Goal: Information Seeking & Learning: Learn about a topic

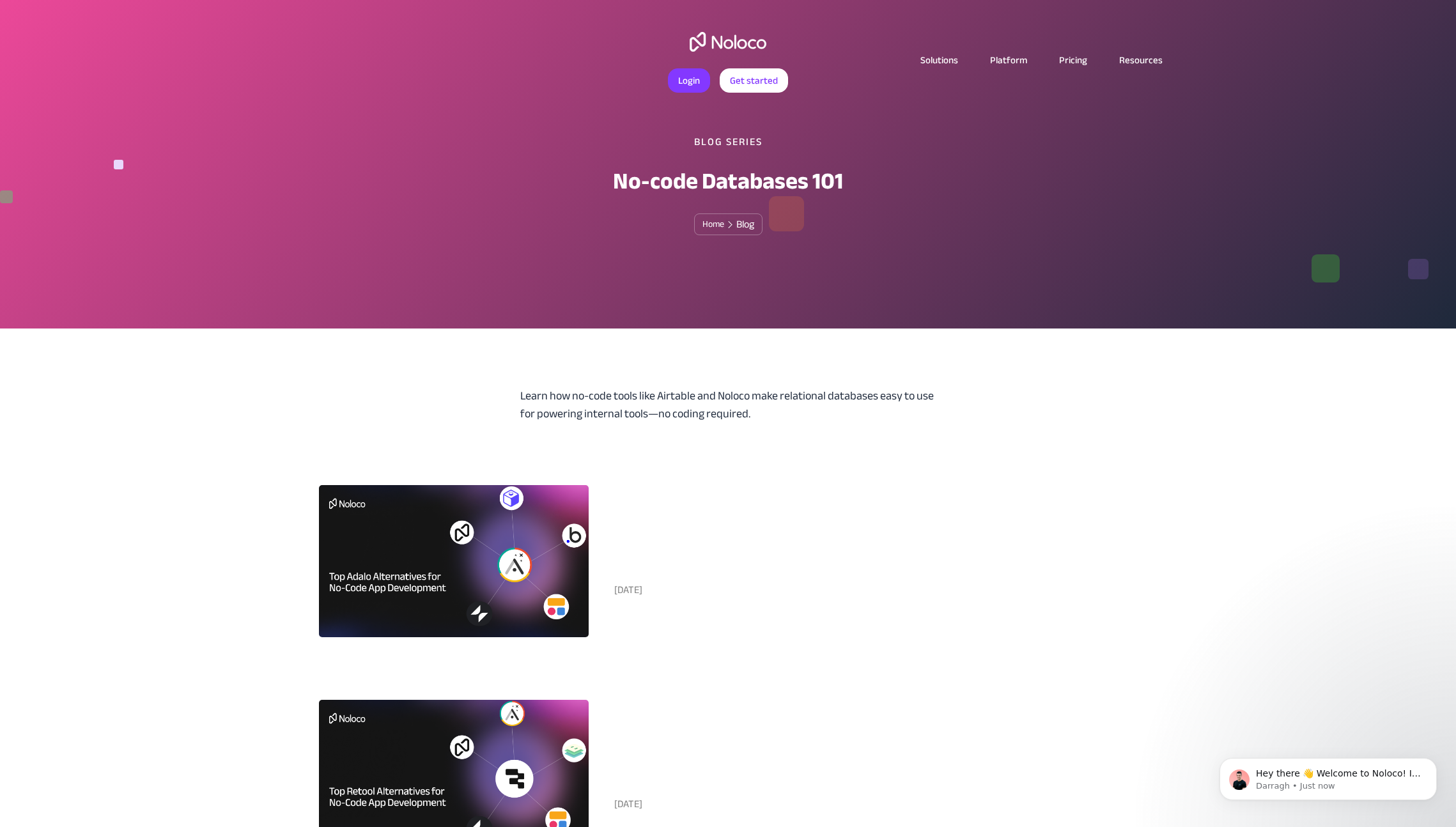
click at [941, 61] on link "Solutions" at bounding box center [938, 60] width 70 height 17
click at [941, 59] on link "Solutions" at bounding box center [938, 60] width 70 height 17
click at [1017, 61] on link "Platform" at bounding box center [1008, 60] width 69 height 17
click at [1075, 59] on link "Pricing" at bounding box center [1073, 60] width 60 height 17
click at [710, 40] on img "home" at bounding box center [728, 41] width 76 height 19
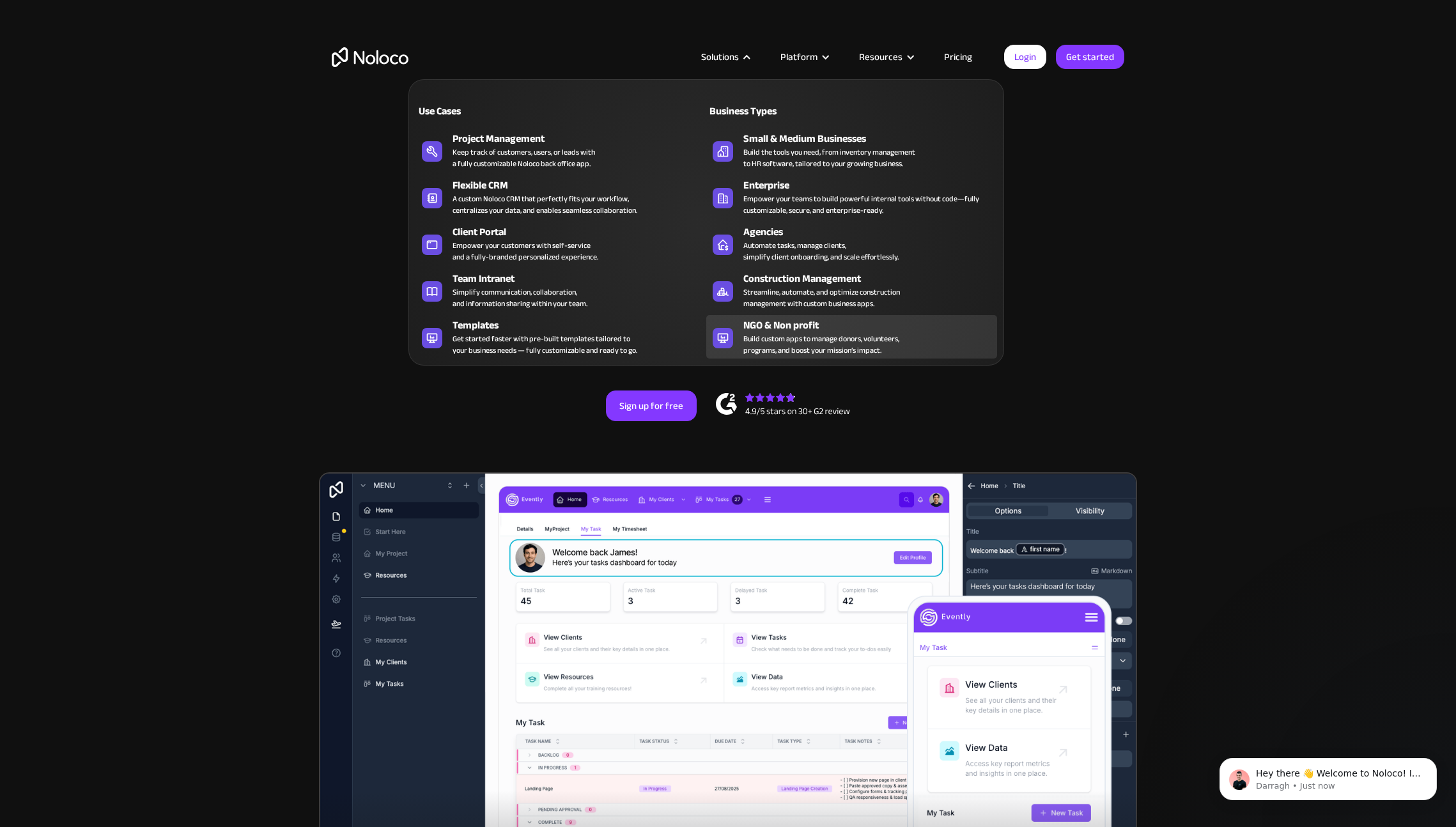
click at [796, 333] on div "Build custom apps to manage donors, volunteers, programs, and boost your missio…" at bounding box center [821, 345] width 156 height 23
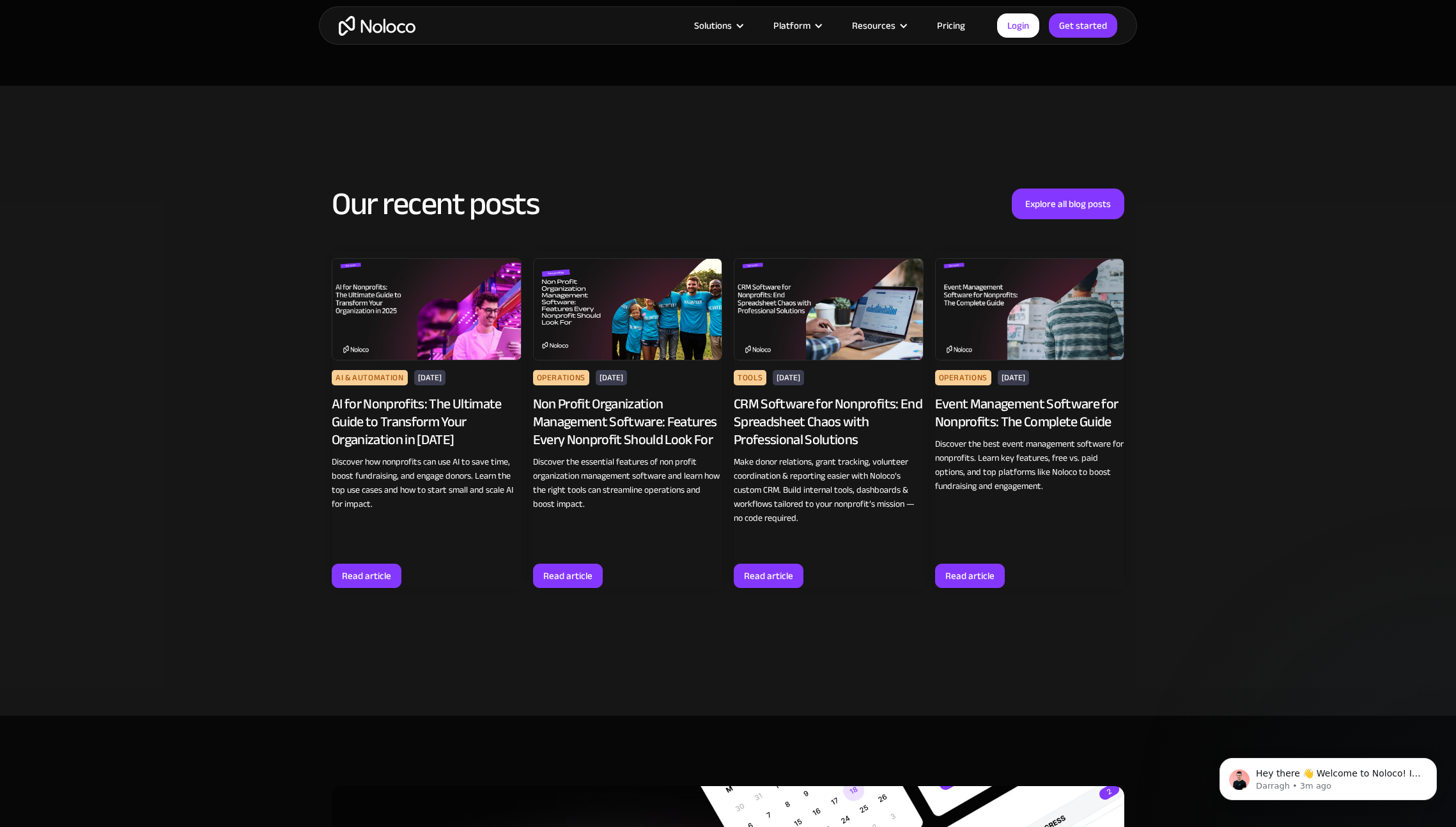
scroll to position [5682, 0]
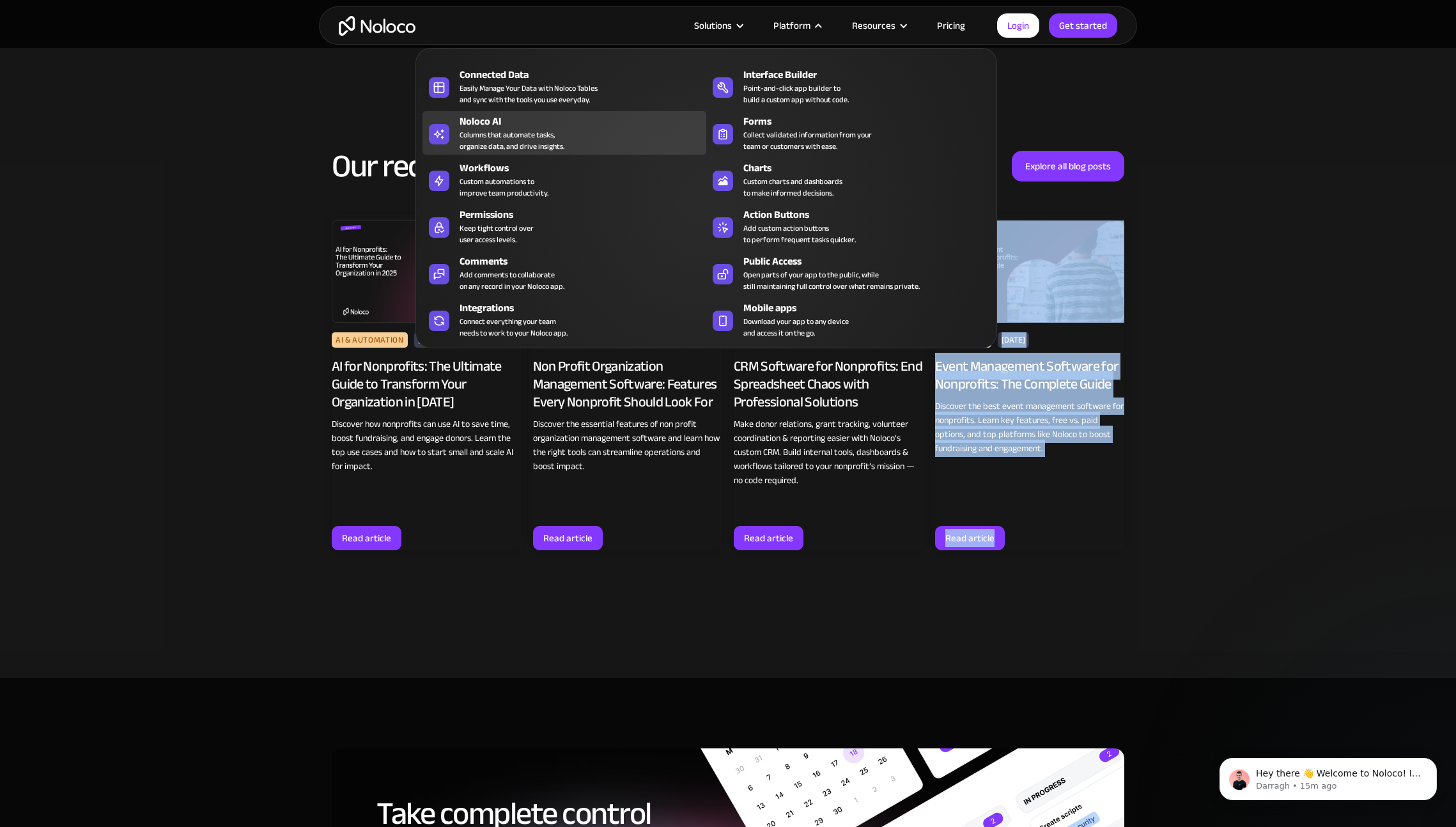
click at [501, 129] on div "Columns that automate tasks, organize data, and drive insights." at bounding box center [511, 141] width 105 height 23
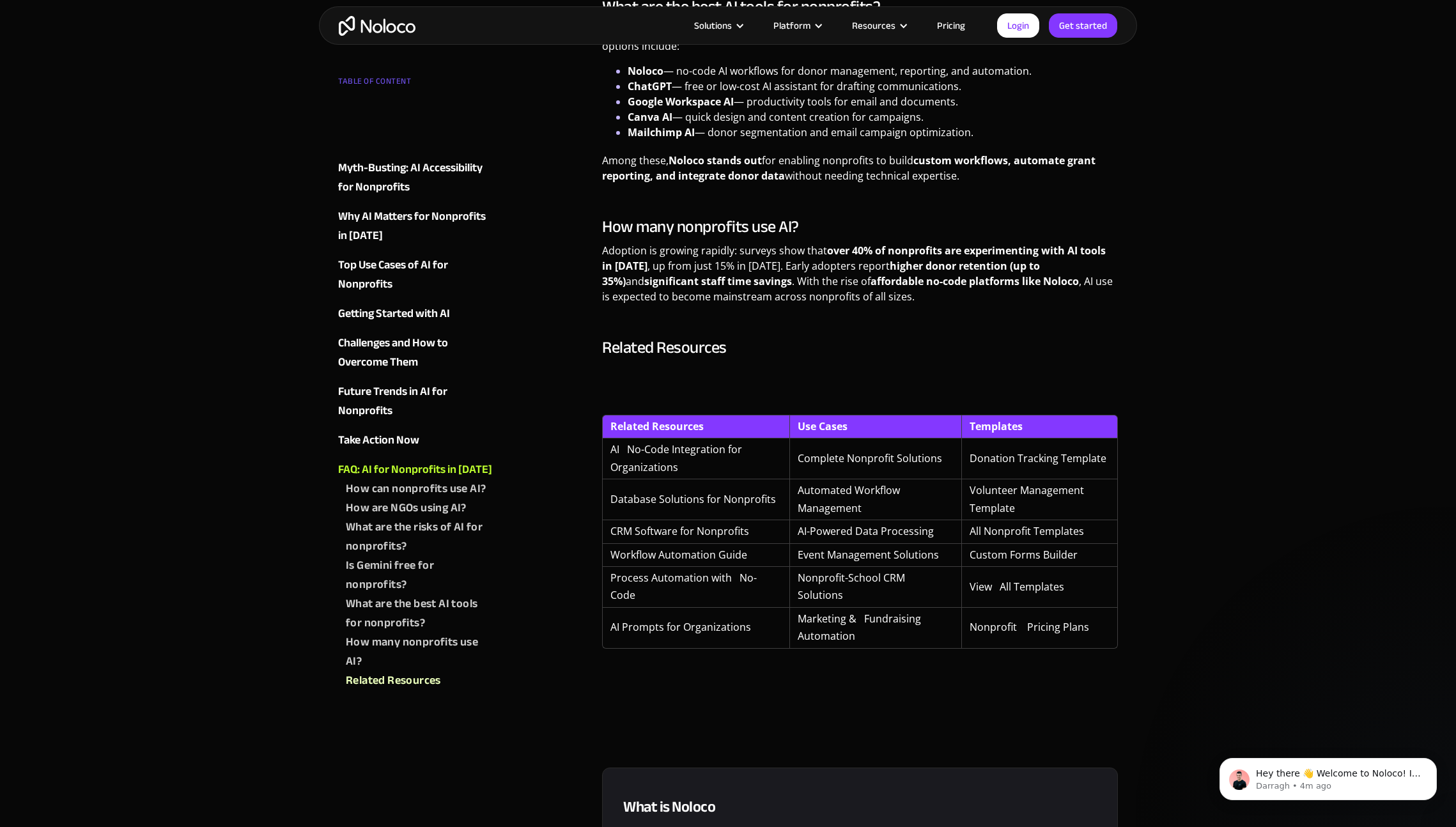
scroll to position [4608, 0]
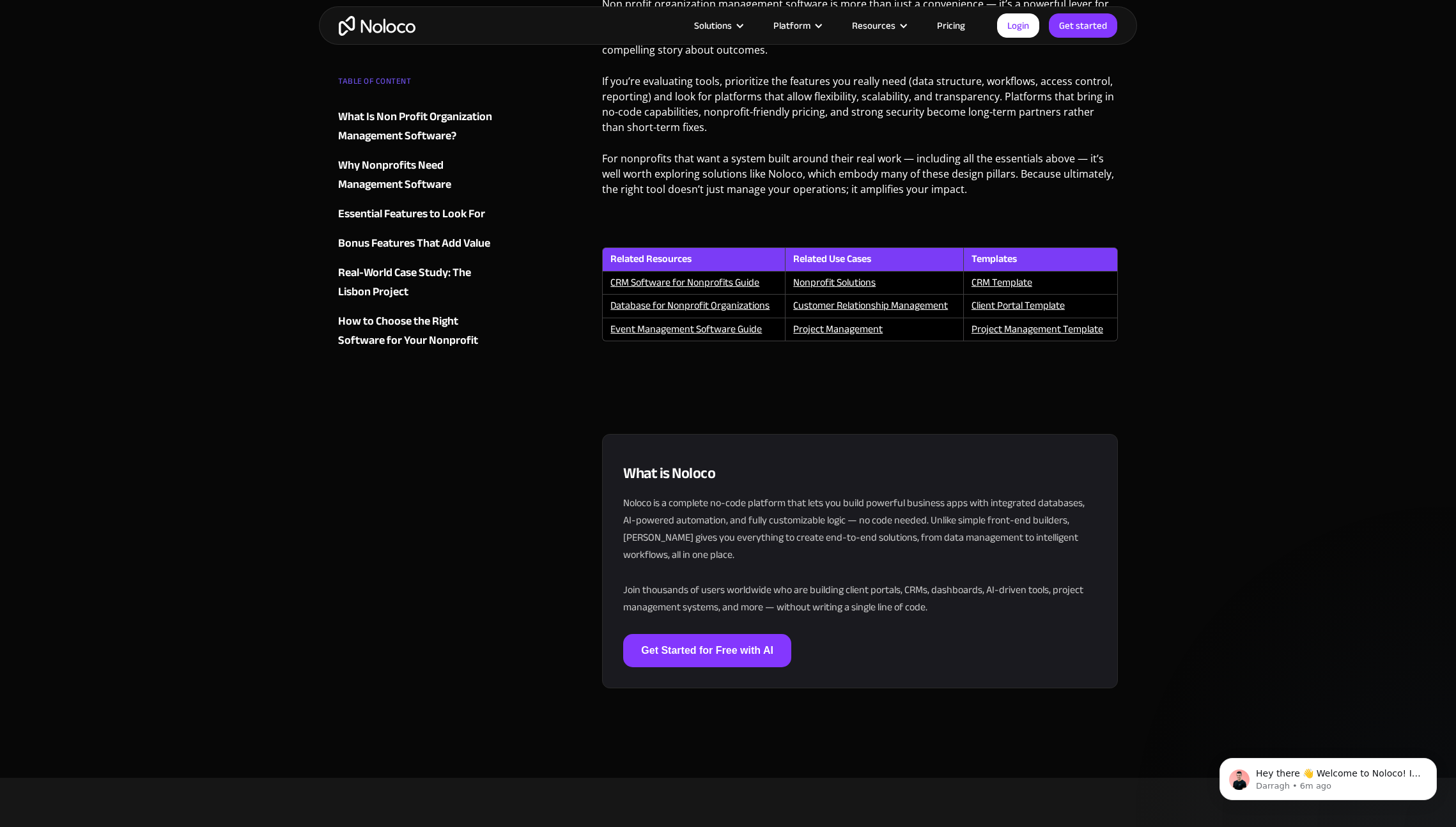
scroll to position [4627, 0]
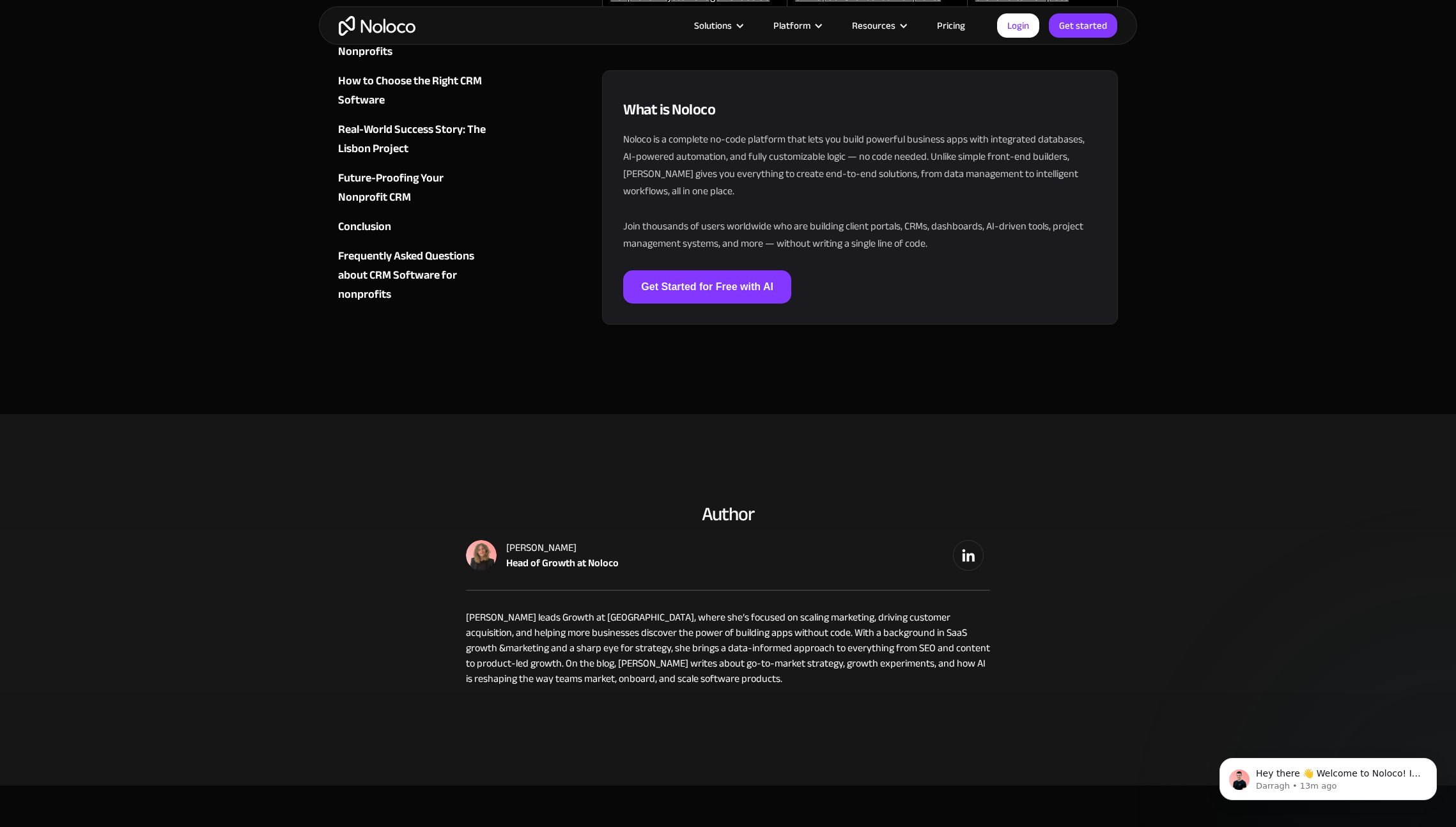
scroll to position [9707, 0]
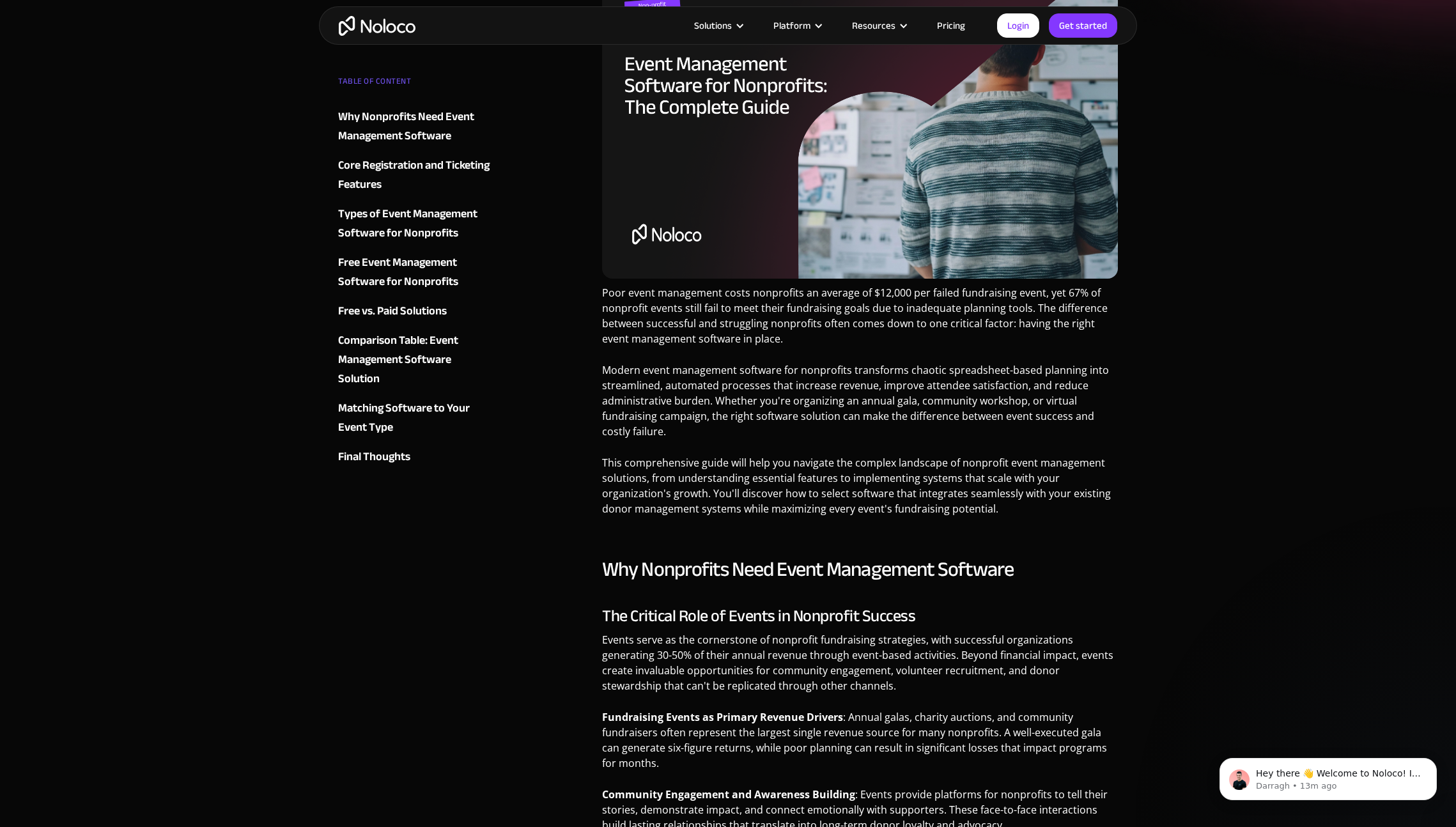
scroll to position [373, 0]
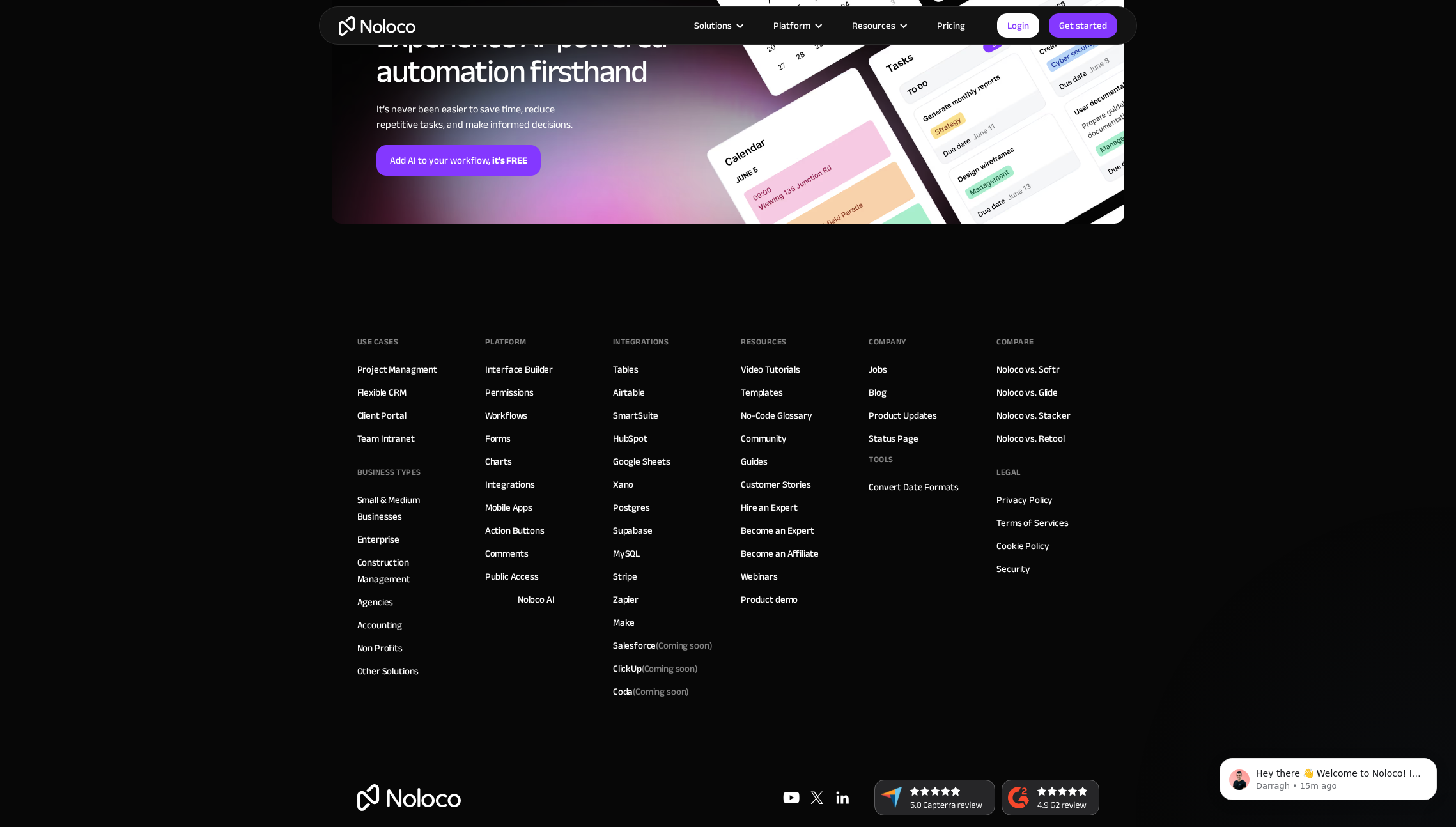
scroll to position [4435, 0]
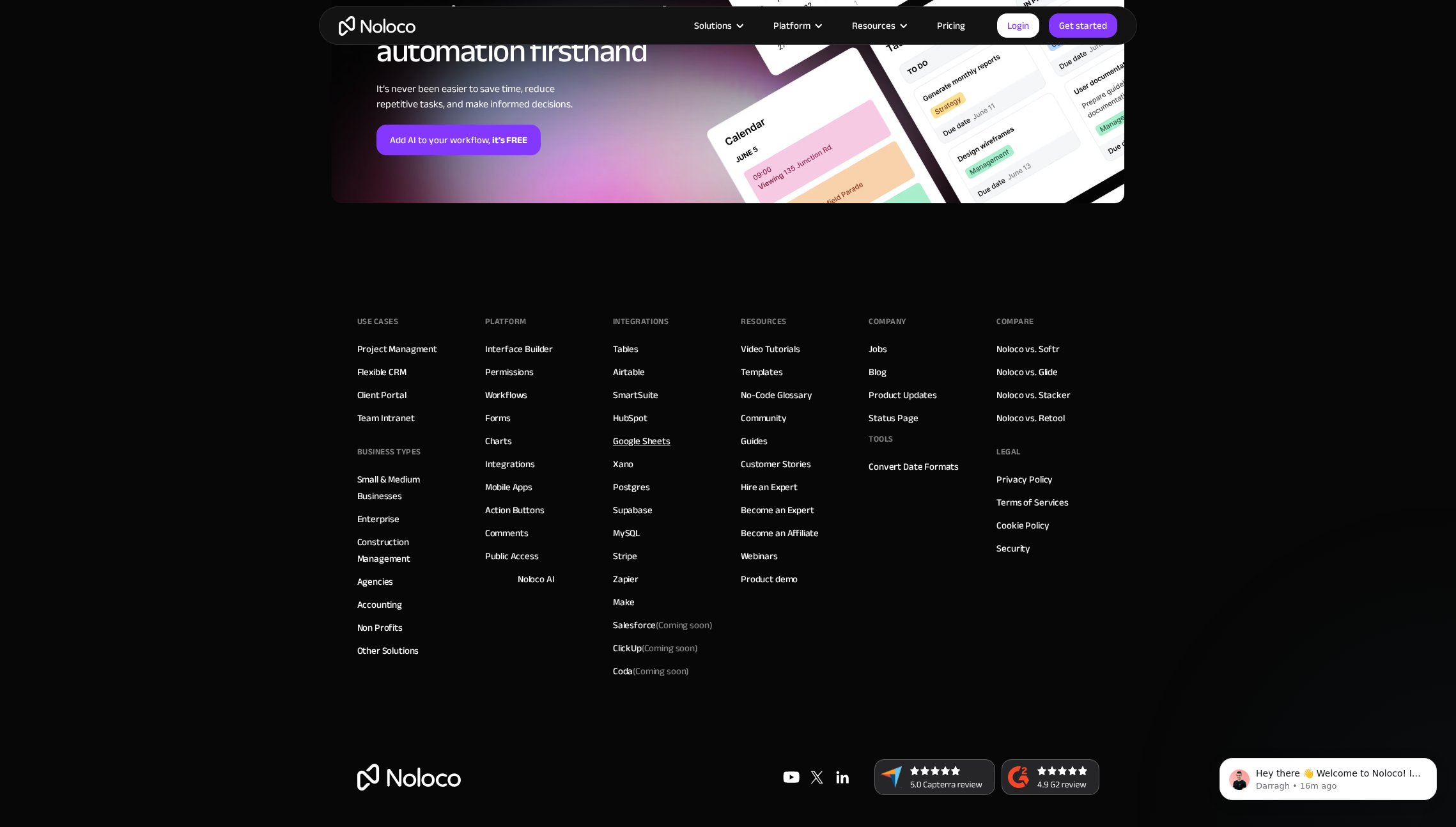
click at [657, 443] on link "Google Sheets" at bounding box center [642, 441] width 58 height 17
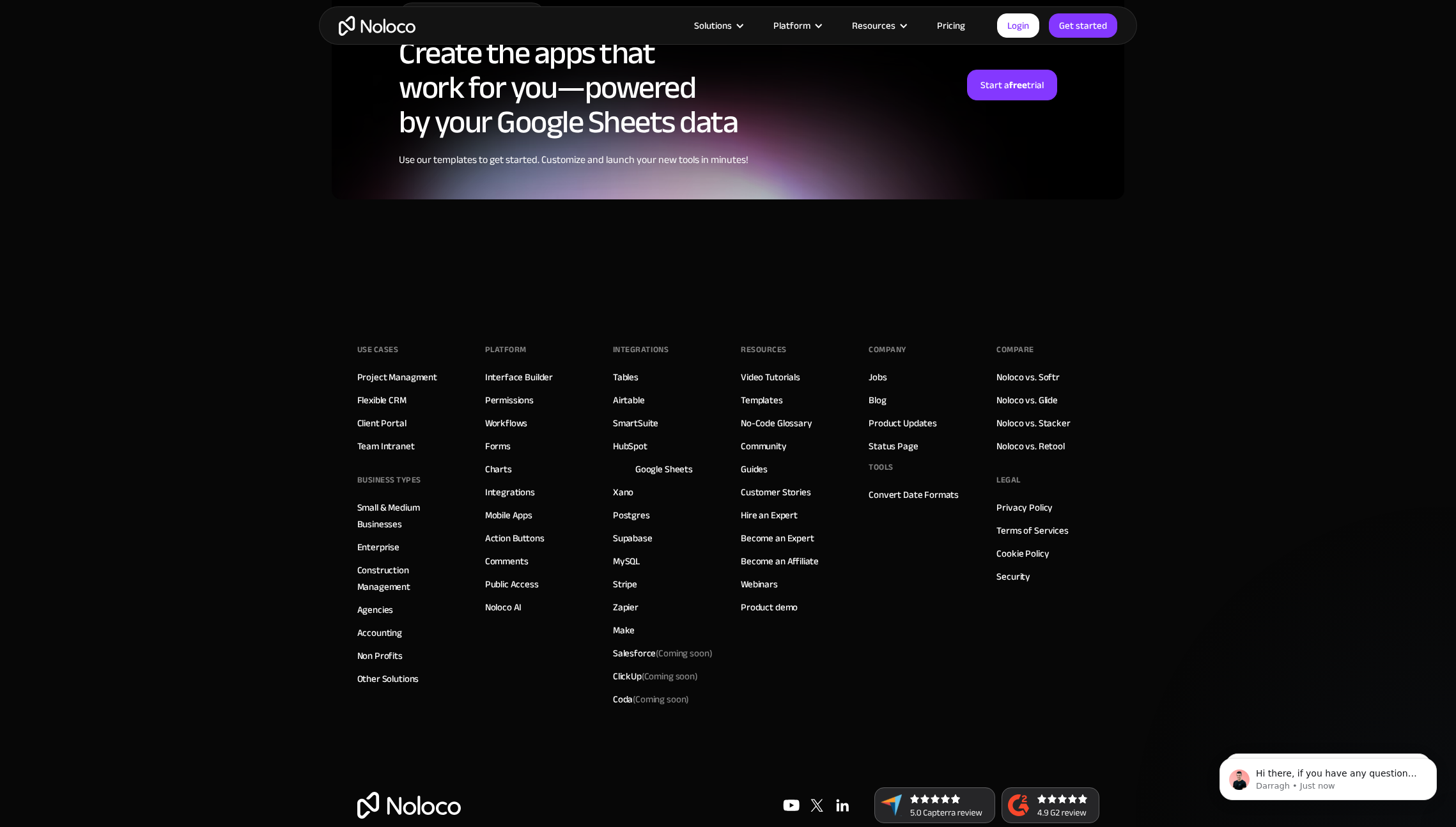
scroll to position [3476, 0]
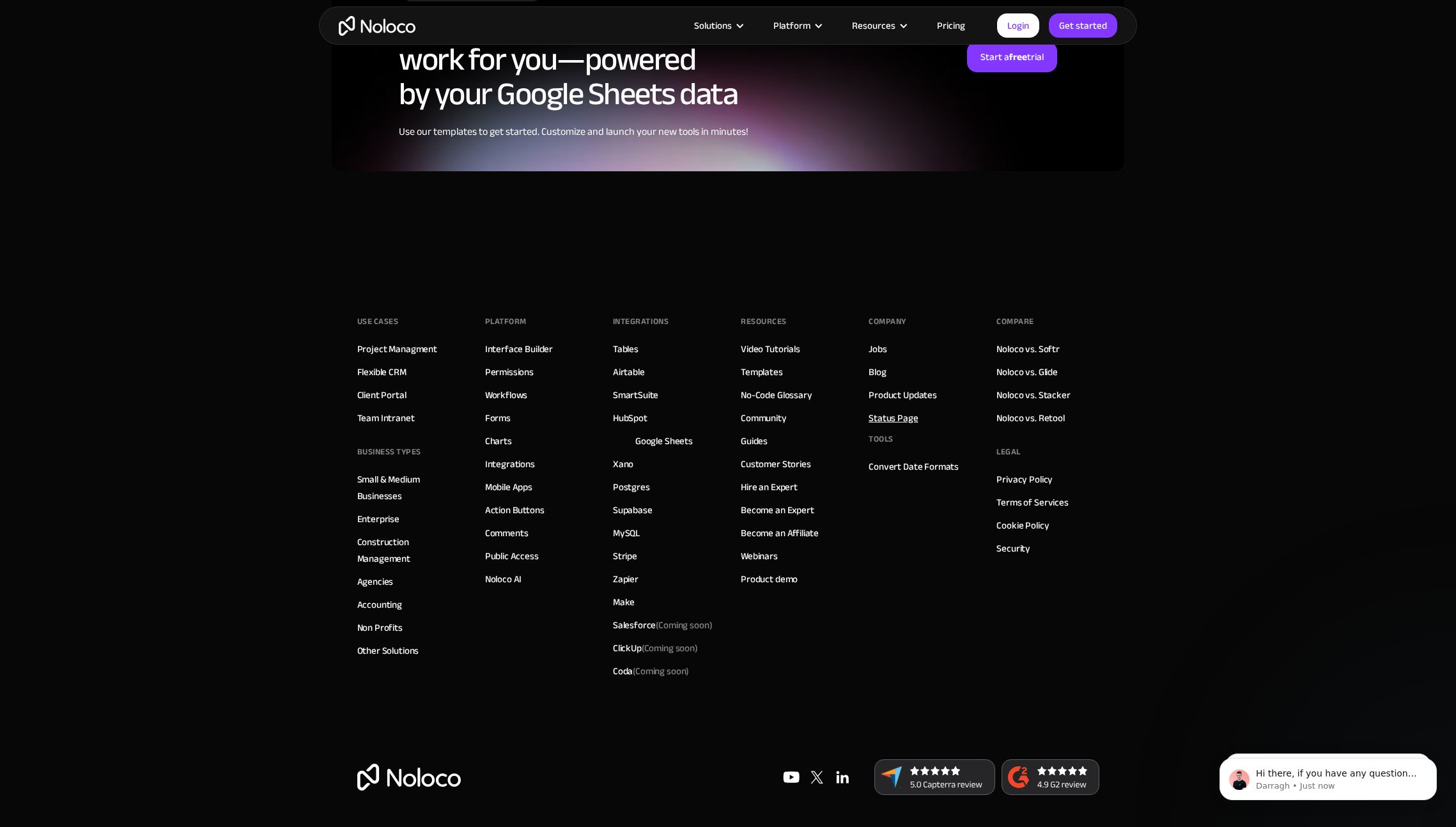
click at [895, 413] on link "Status Page" at bounding box center [893, 417] width 49 height 17
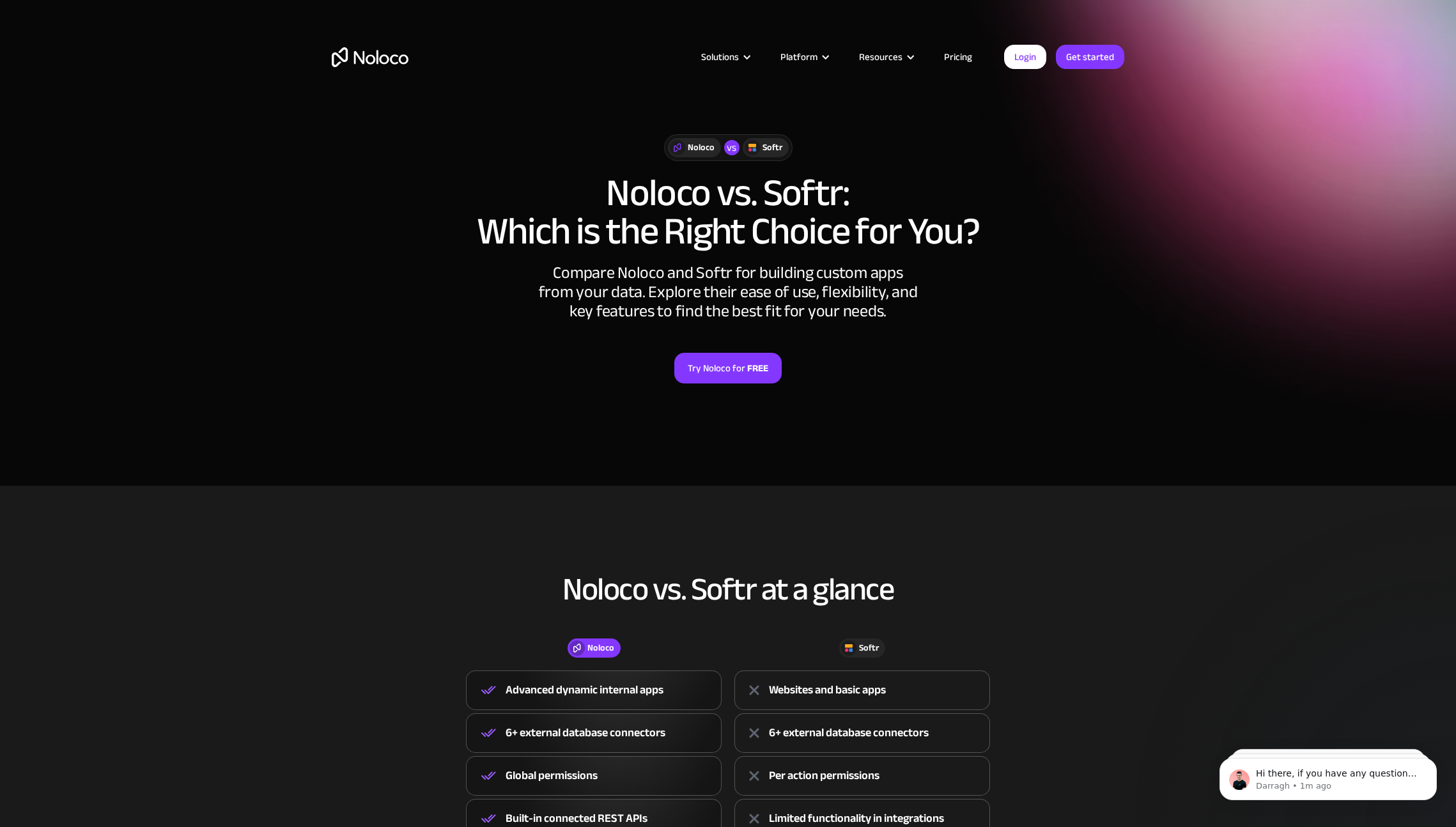
click at [367, 58] on img "home" at bounding box center [370, 57] width 76 height 19
